Goal: Task Accomplishment & Management: Use online tool/utility

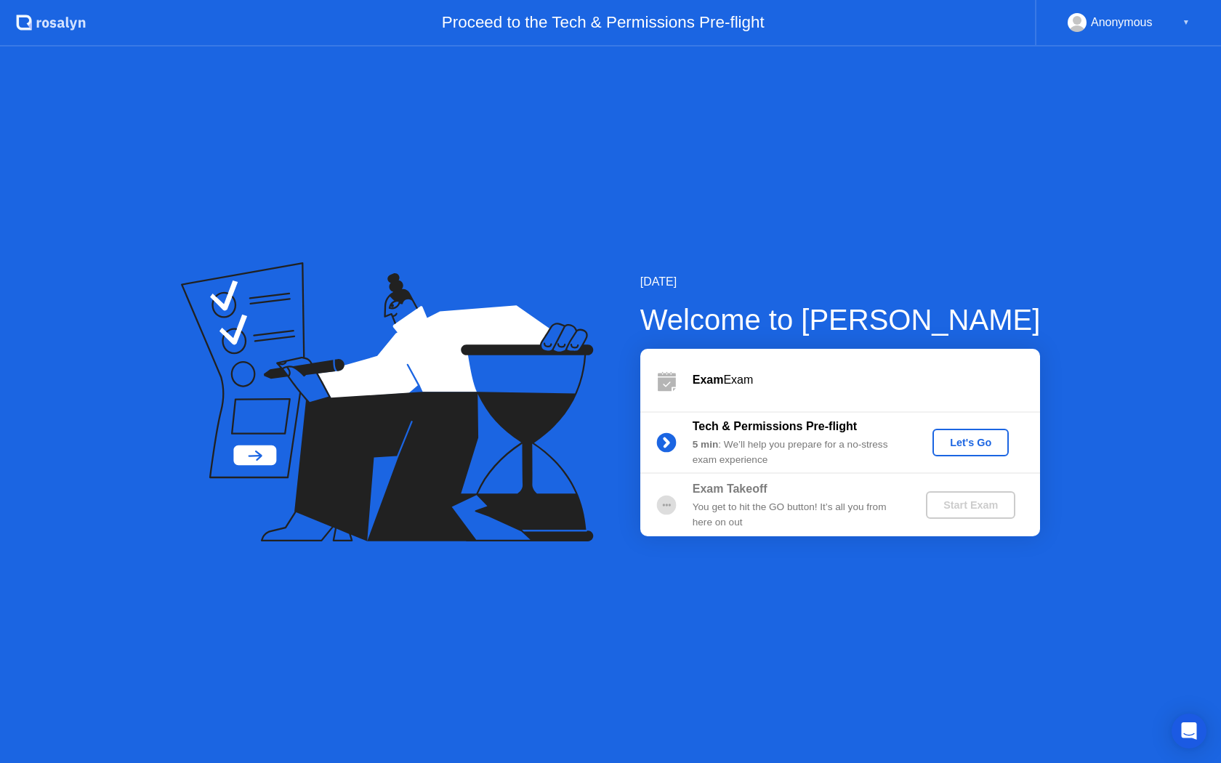
click at [977, 445] on div "Let's Go" at bounding box center [970, 443] width 65 height 12
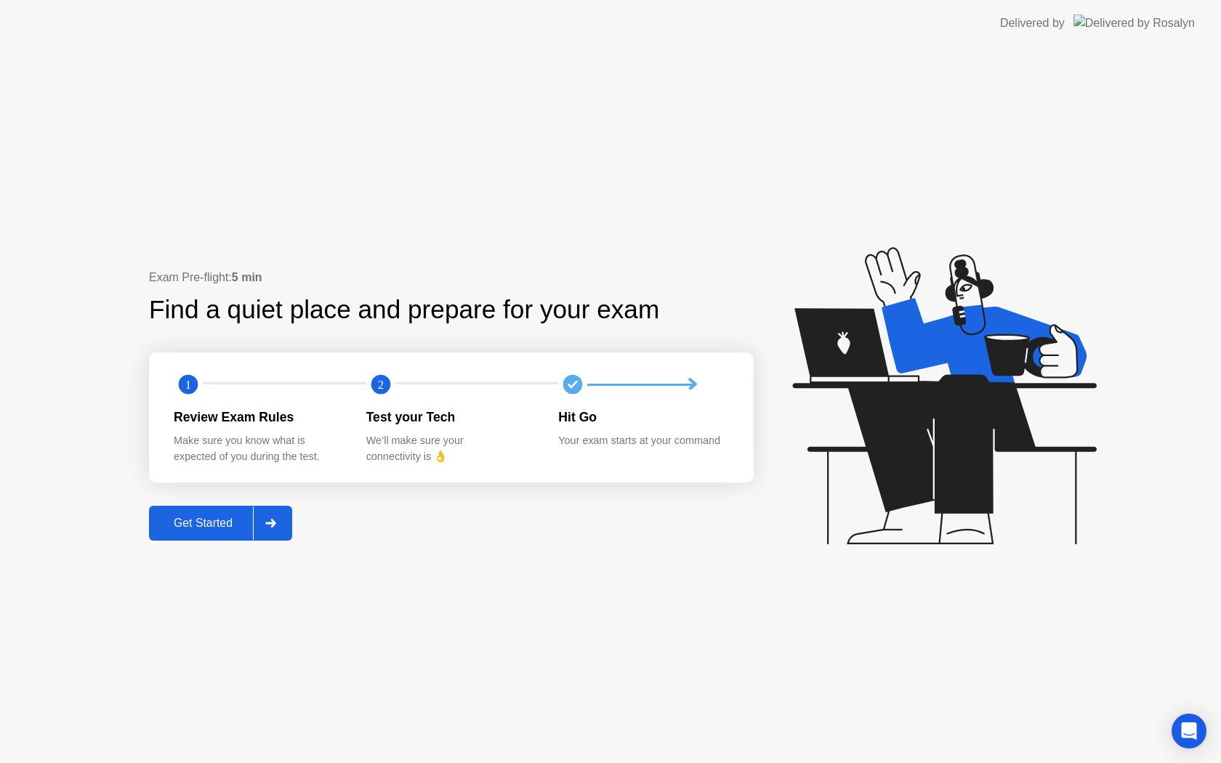
click at [193, 536] on button "Get Started" at bounding box center [220, 523] width 143 height 35
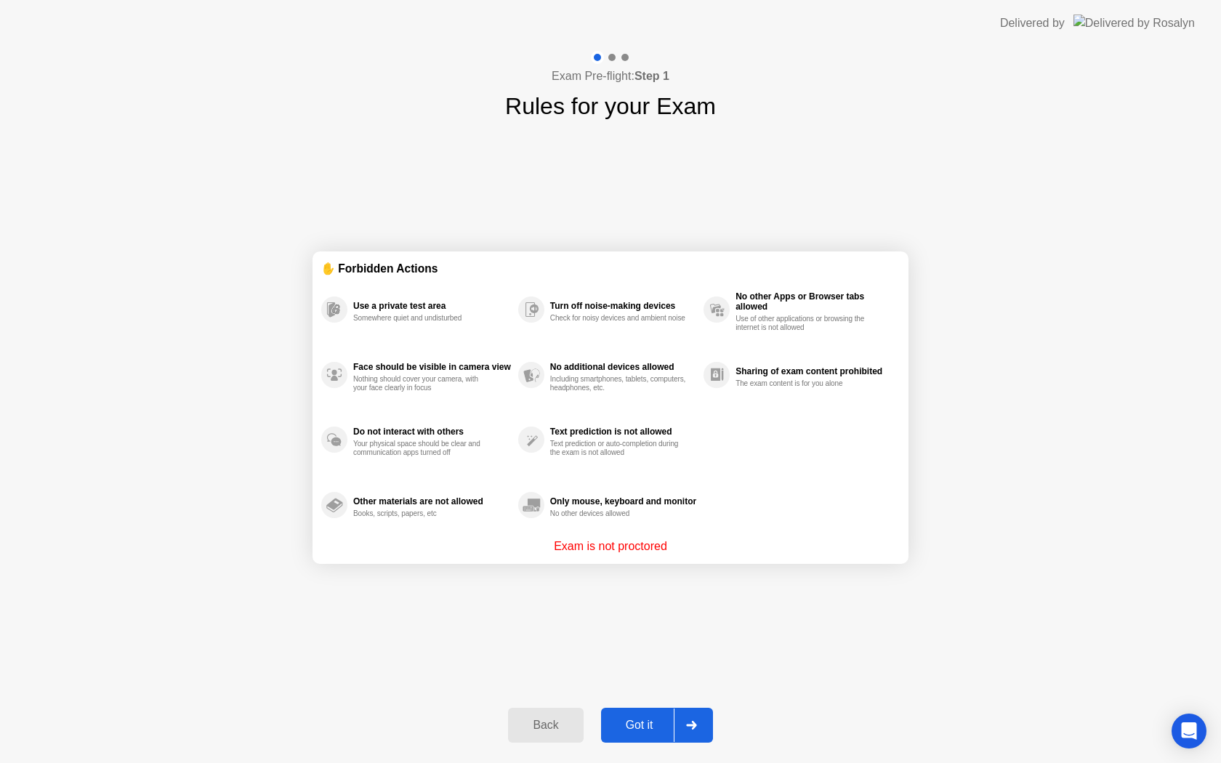
click at [625, 719] on div "Got it" at bounding box center [639, 725] width 68 height 13
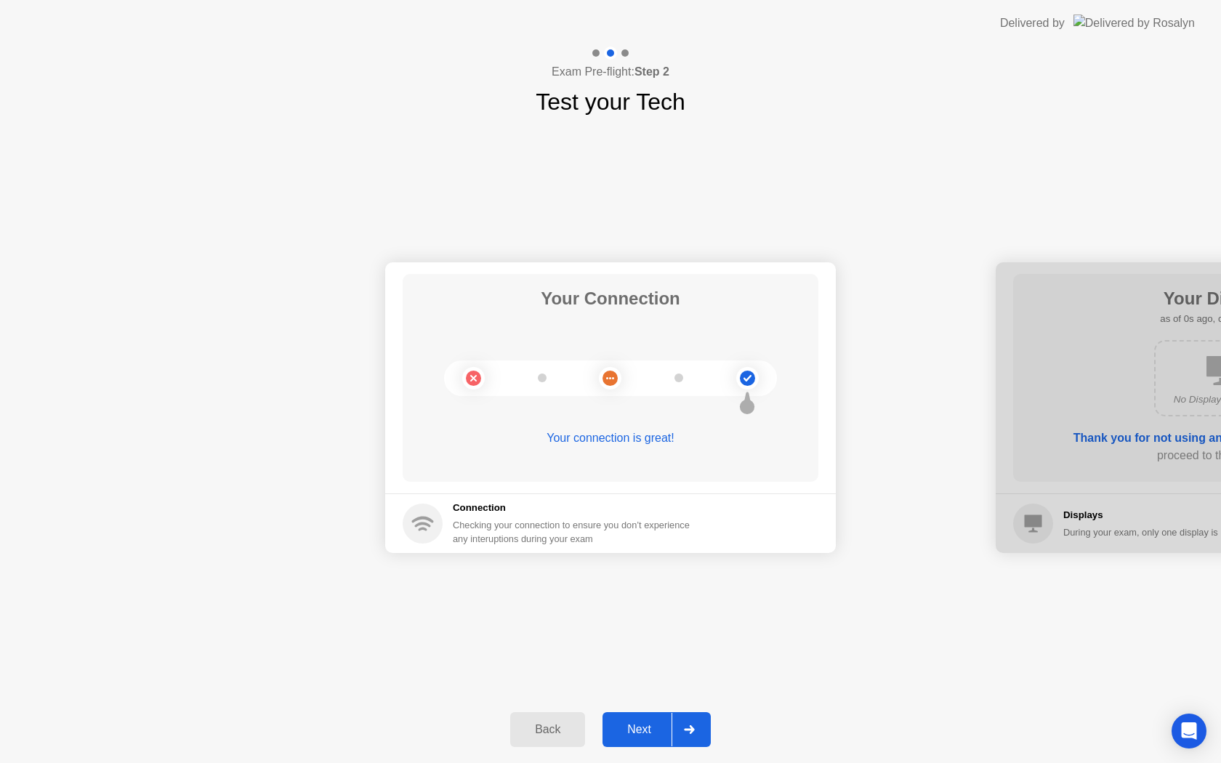
click at [655, 731] on div "Next" at bounding box center [639, 729] width 65 height 13
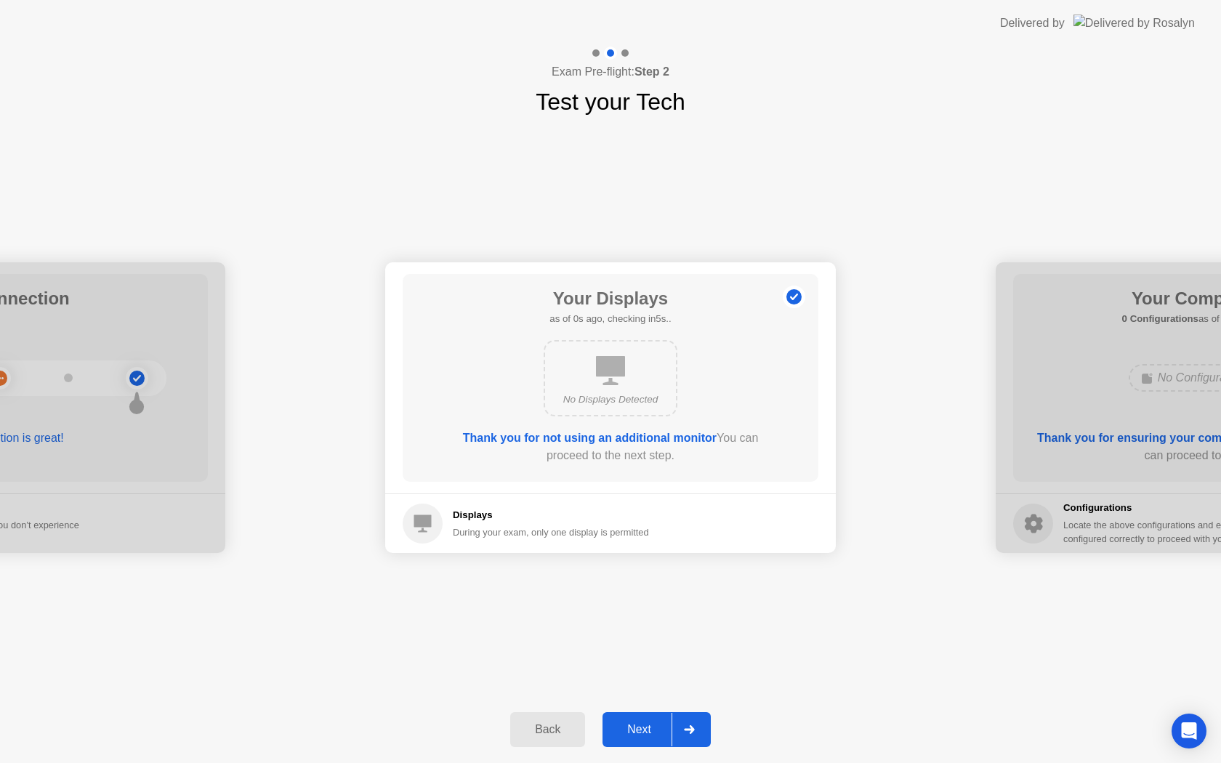
click at [653, 731] on div "Next" at bounding box center [639, 729] width 65 height 13
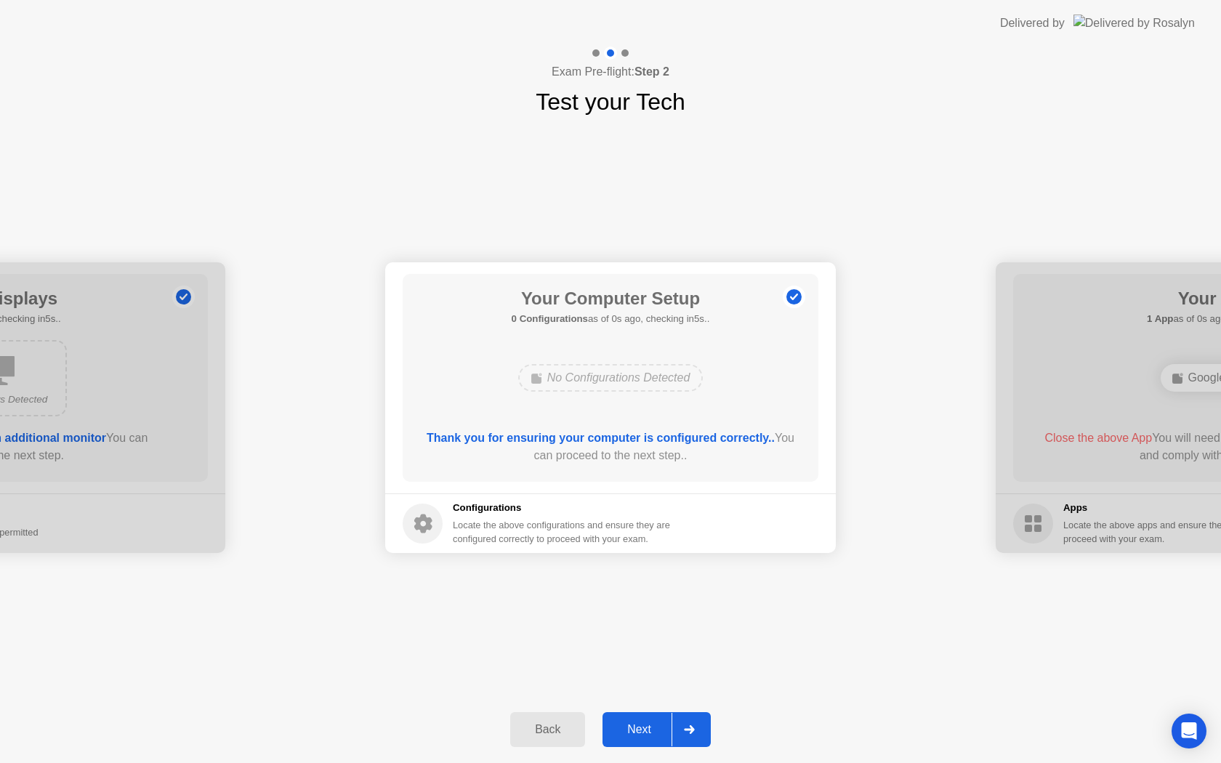
click at [653, 731] on div "Next" at bounding box center [639, 729] width 65 height 13
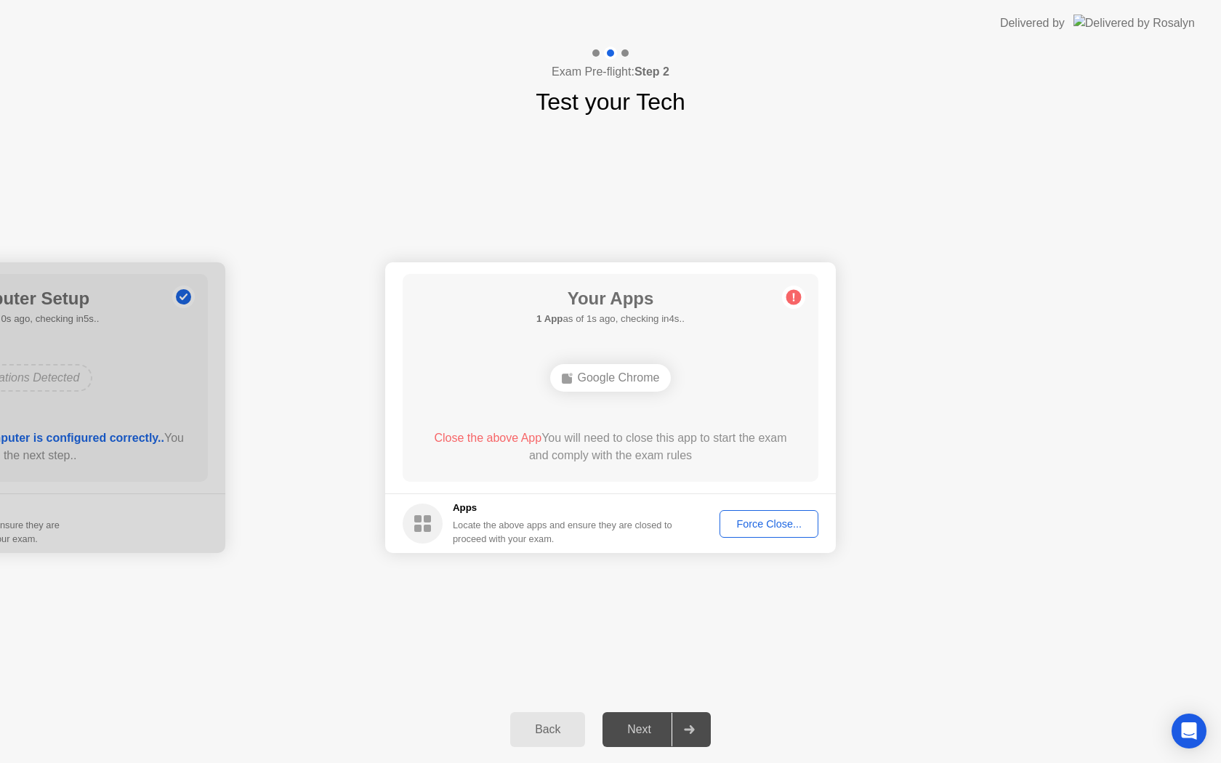
click at [775, 518] on div "Force Close..." at bounding box center [769, 524] width 89 height 12
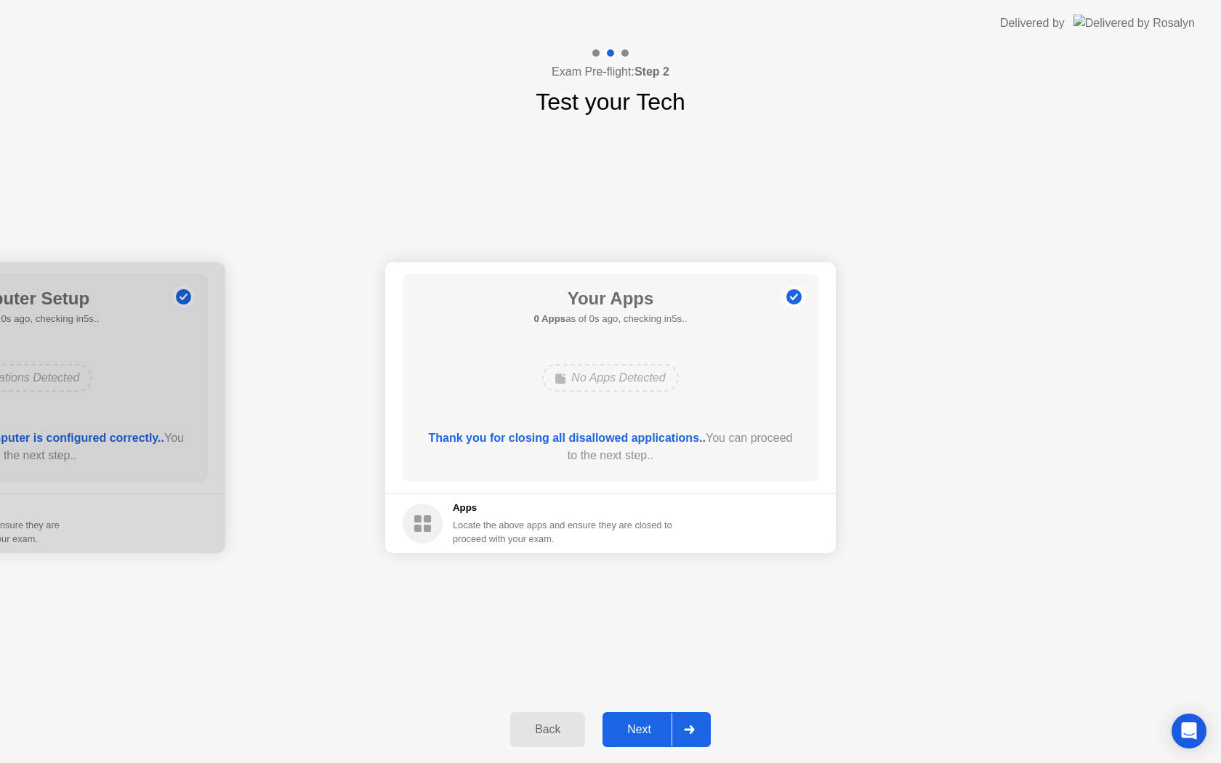
click at [643, 730] on div "Next" at bounding box center [639, 729] width 65 height 13
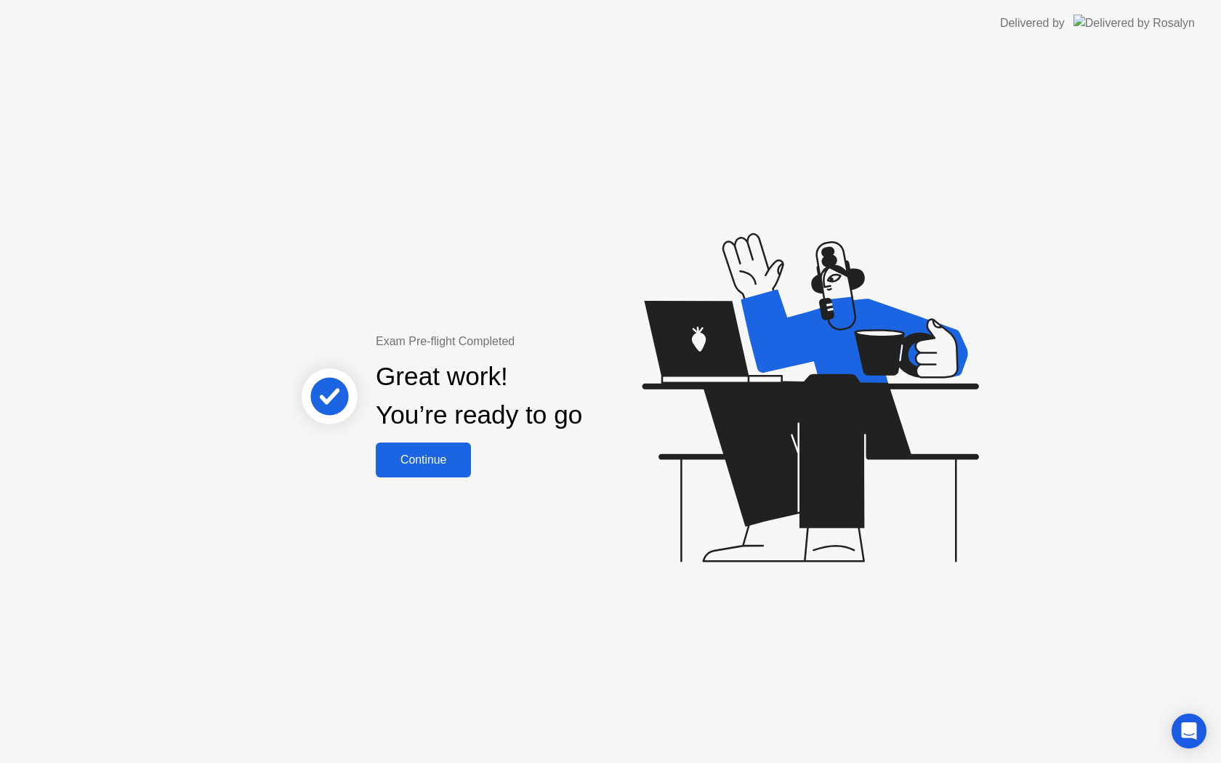
click at [443, 459] on div "Continue" at bounding box center [423, 459] width 86 height 13
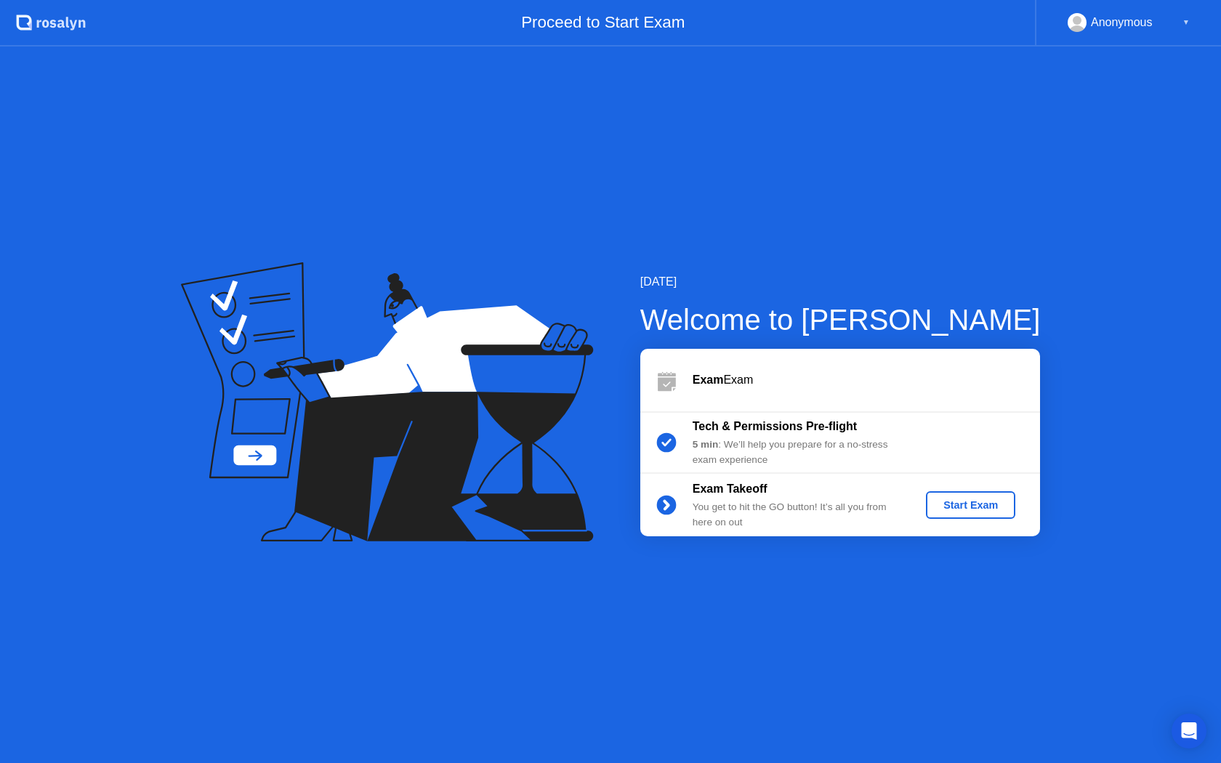
click at [975, 511] on div "Start Exam" at bounding box center [971, 505] width 78 height 12
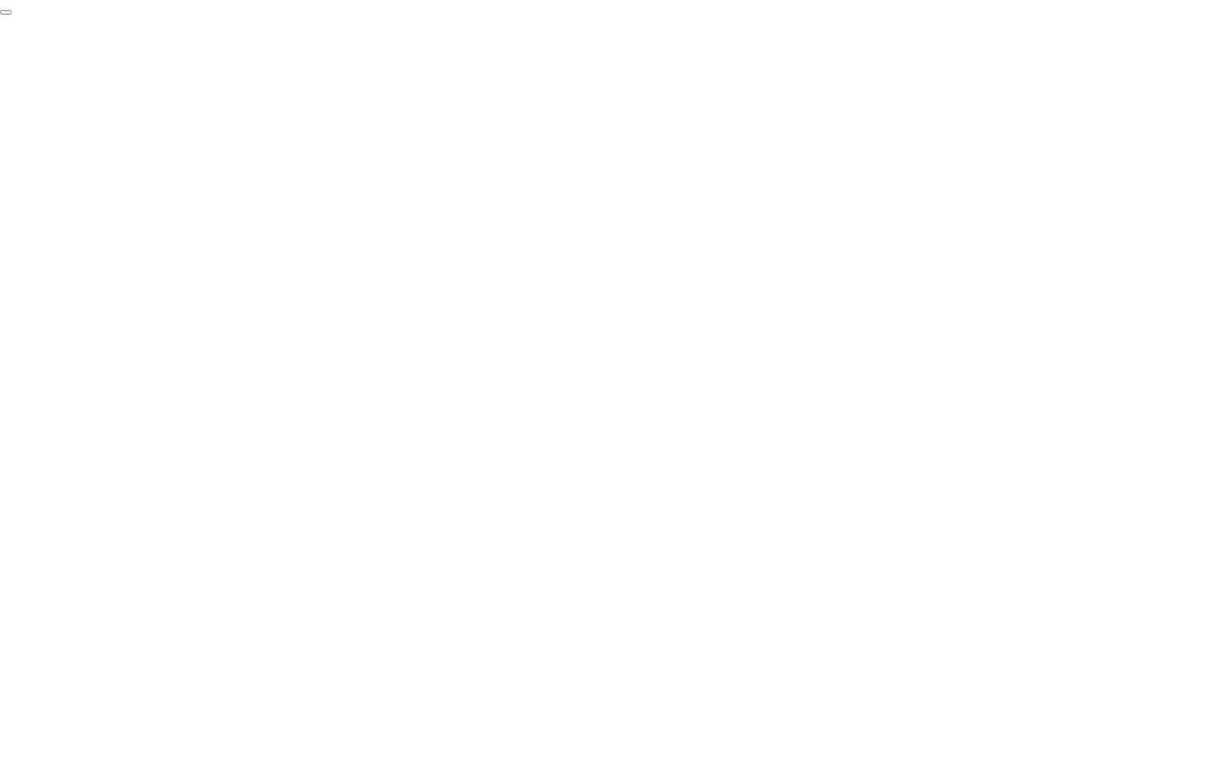
click div "End Proctoring Session"
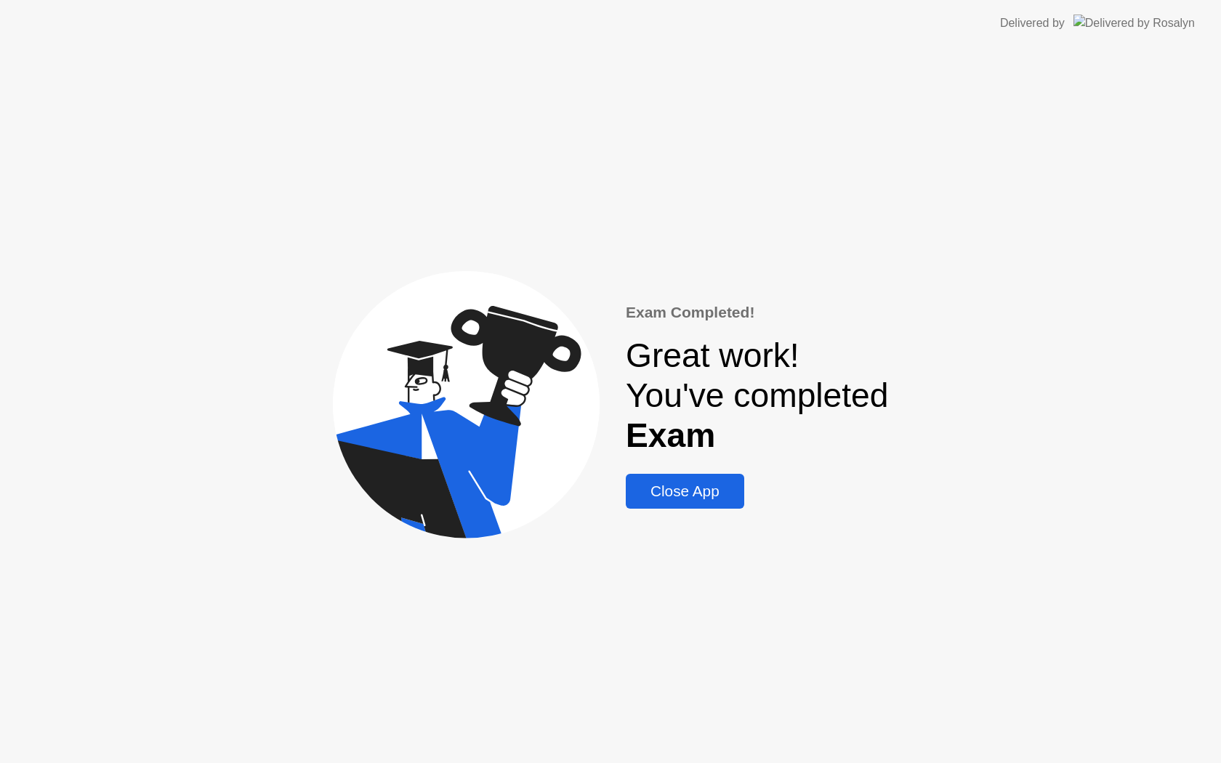
click at [658, 491] on div "Close App" at bounding box center [685, 491] width 110 height 17
